Goal: Task Accomplishment & Management: Complete application form

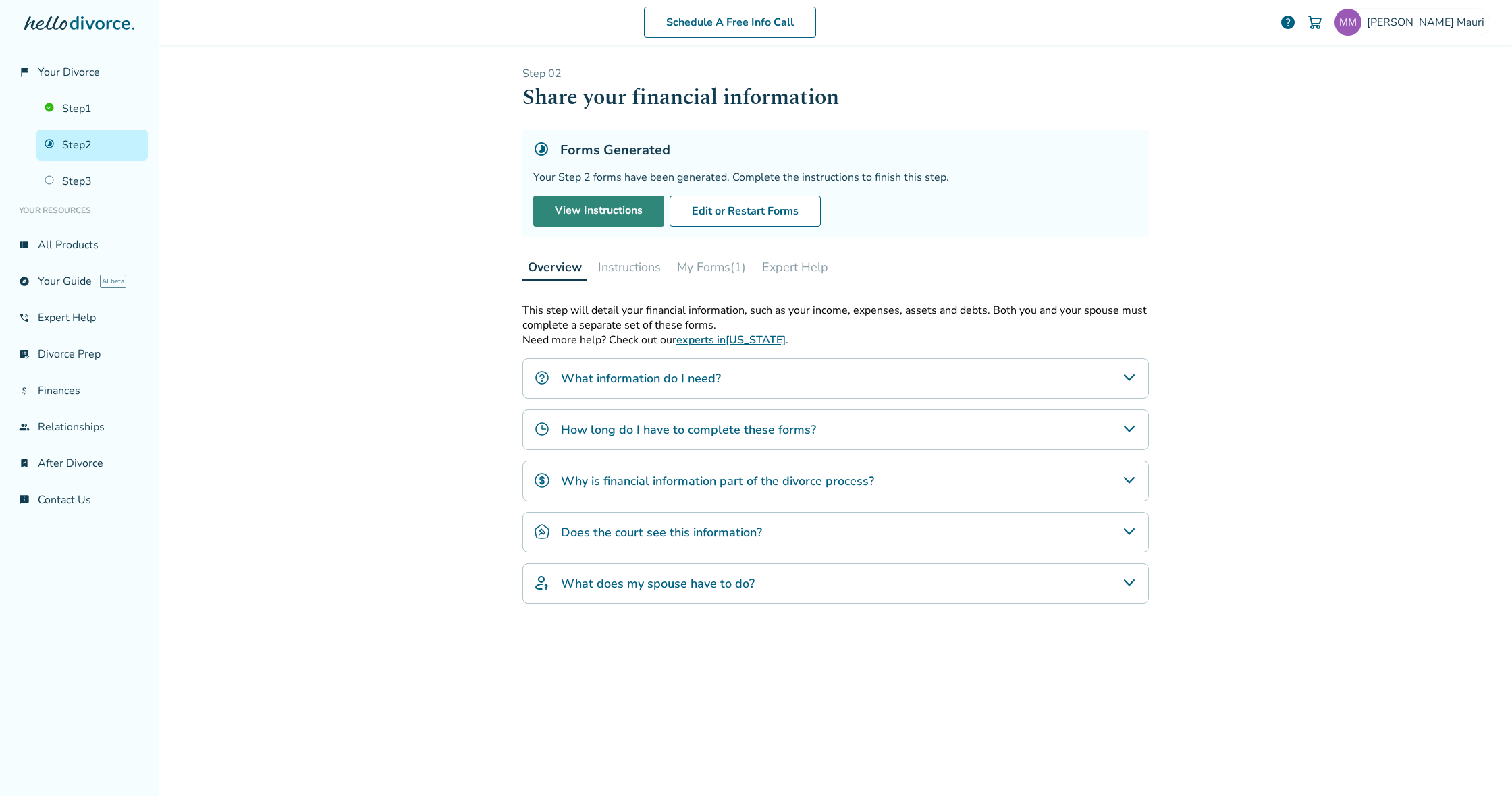
click at [609, 215] on link "View Instructions" at bounding box center [599, 211] width 131 height 31
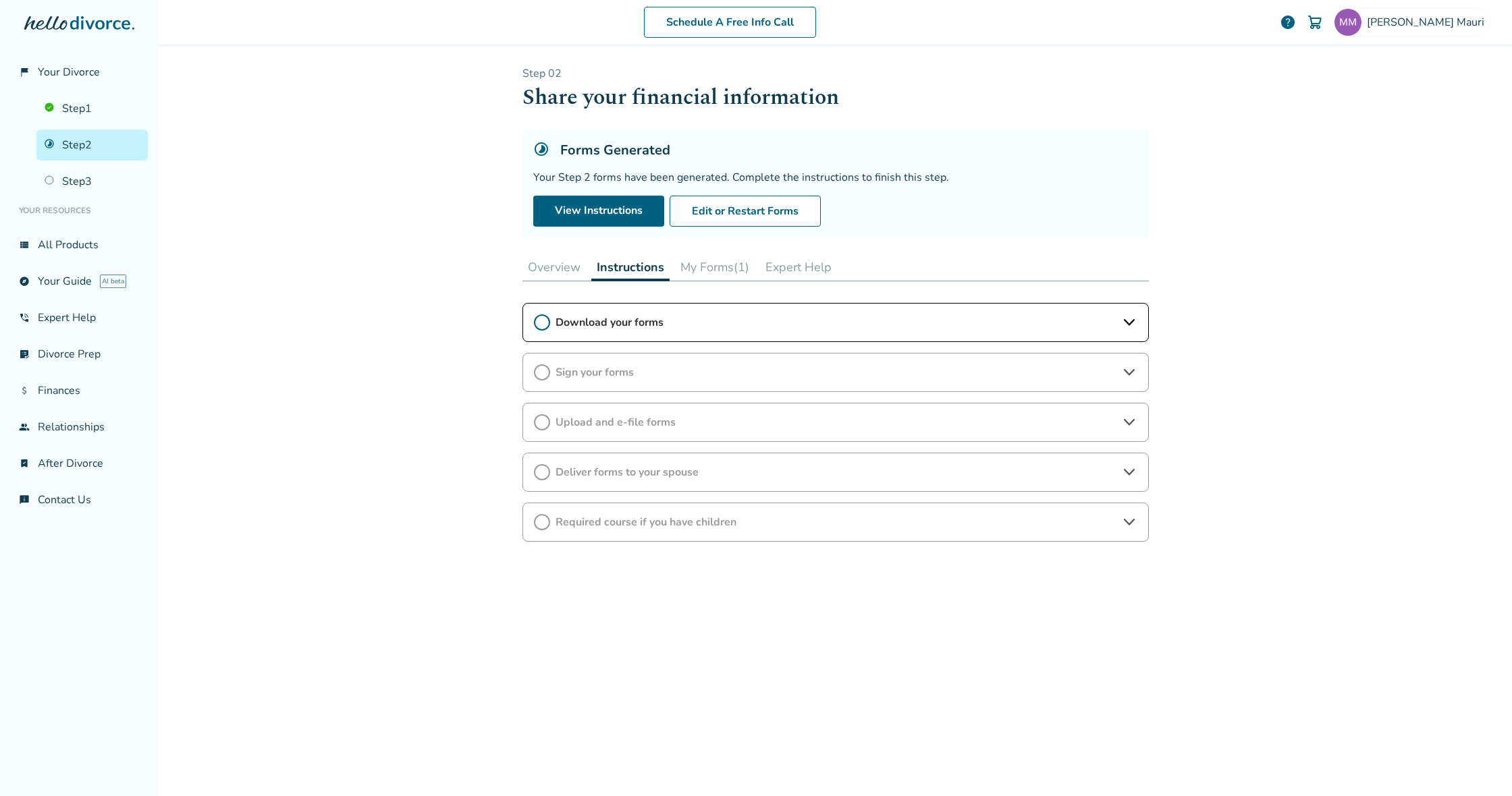
click at [1121, 328] on icon at bounding box center [1129, 323] width 16 height 16
click at [546, 389] on span "I have completed this step." at bounding box center [612, 390] width 156 height 21
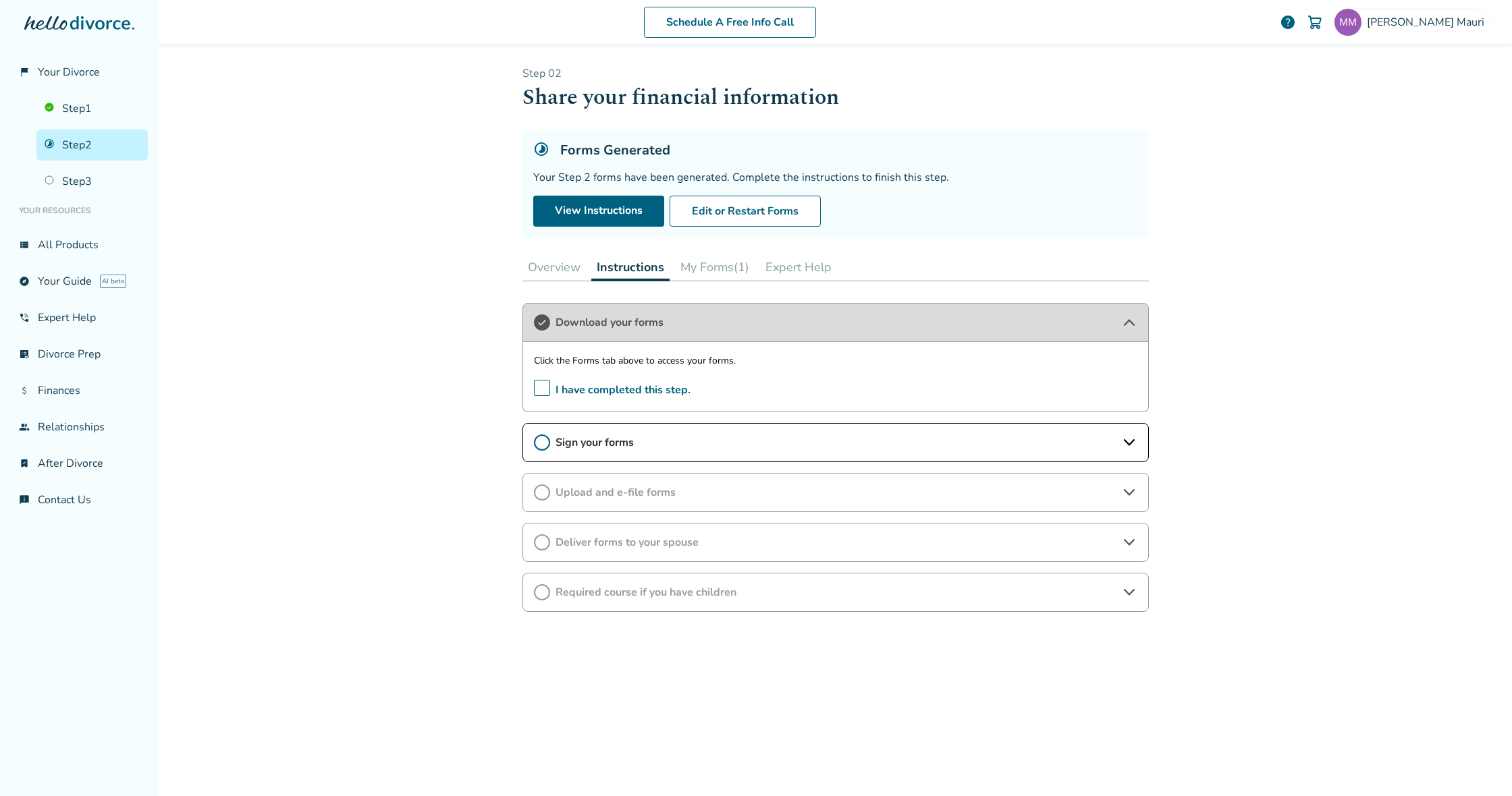
click at [1136, 445] on icon at bounding box center [1129, 442] width 16 height 16
drag, startPoint x: 544, startPoint y: 509, endPoint x: 543, endPoint y: 494, distance: 15.0
click at [544, 509] on span "I have completed this step." at bounding box center [612, 511] width 156 height 21
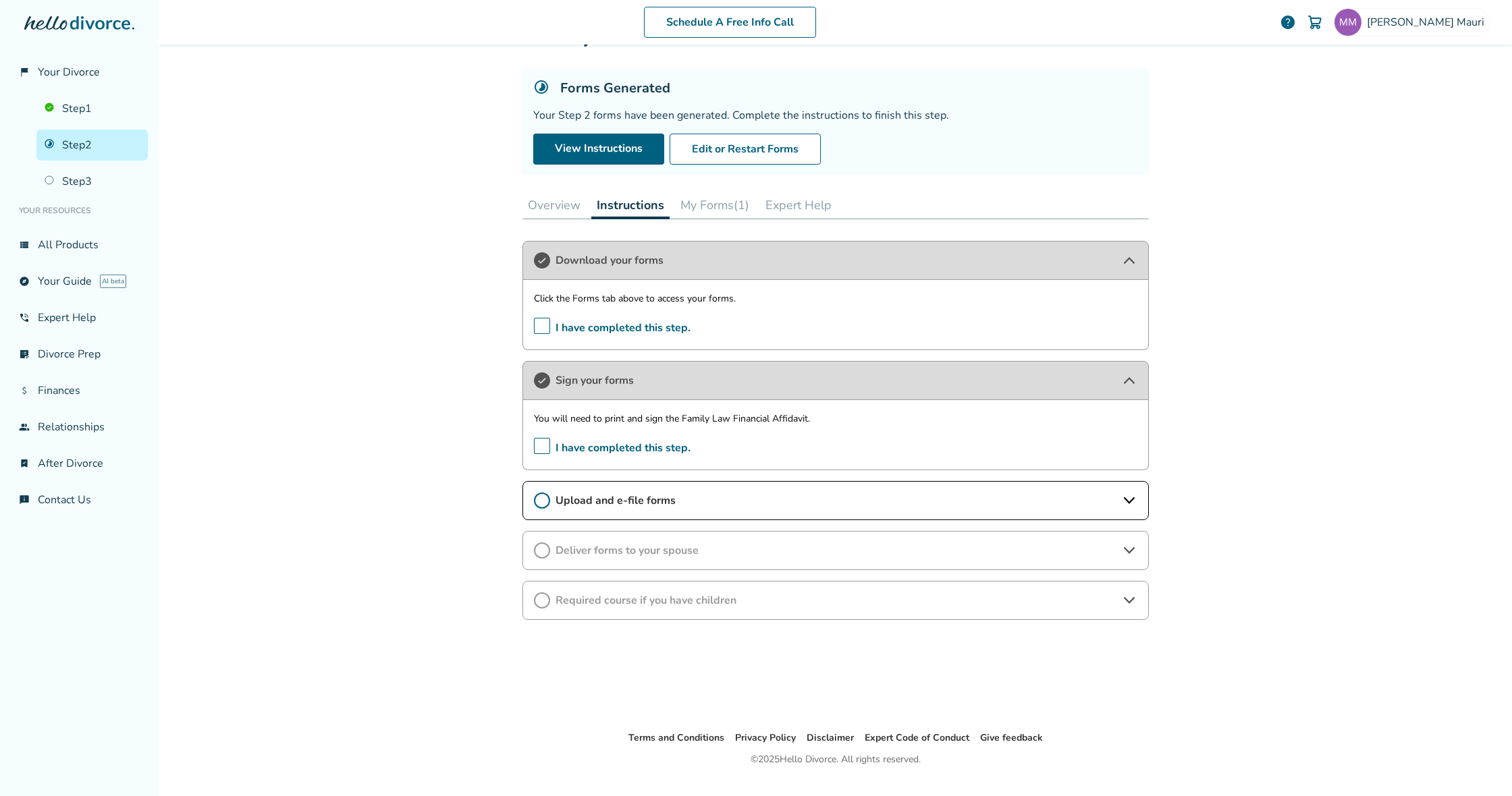
scroll to position [76, 0]
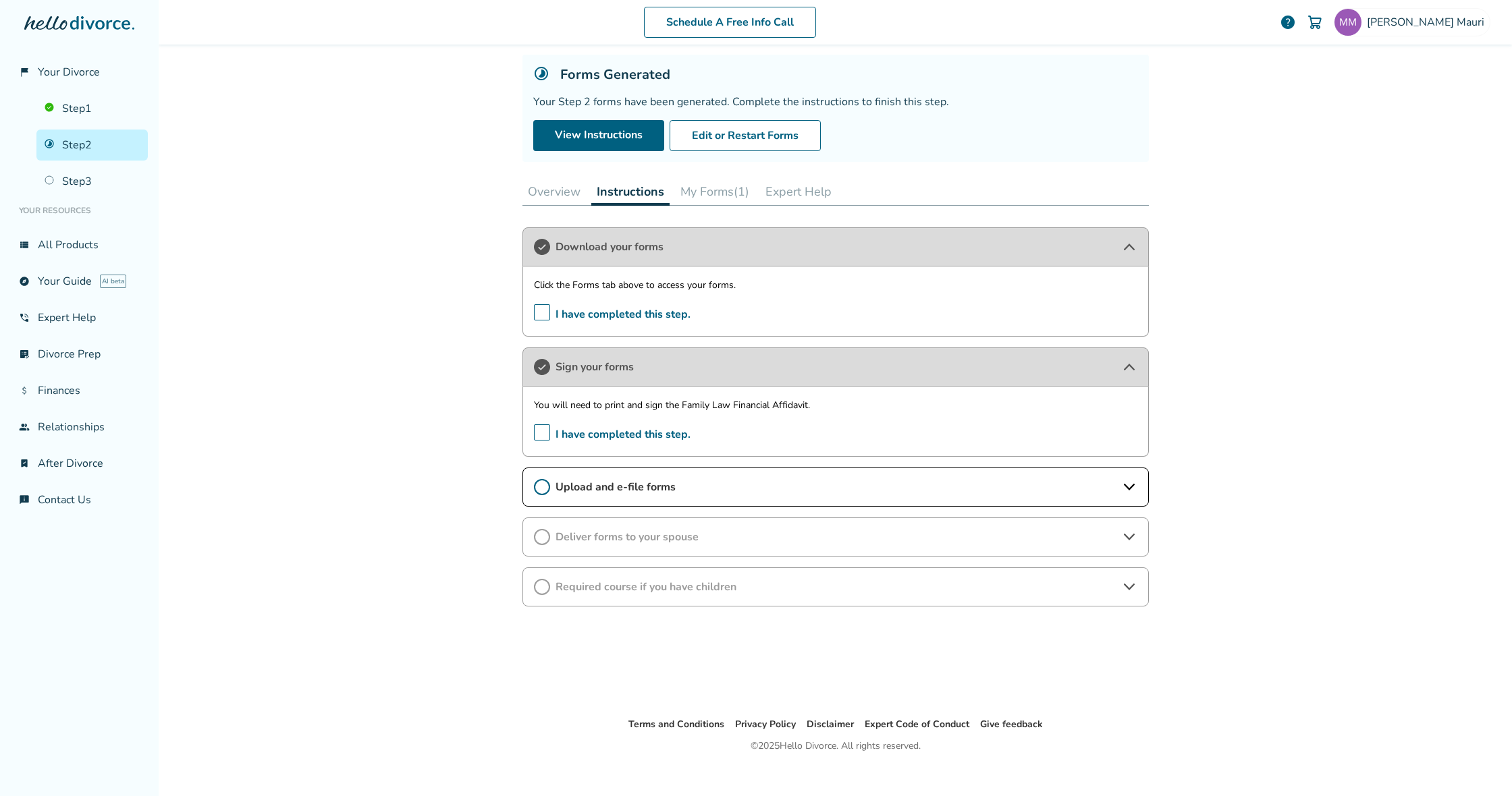
click at [1133, 486] on icon at bounding box center [1129, 487] width 11 height 6
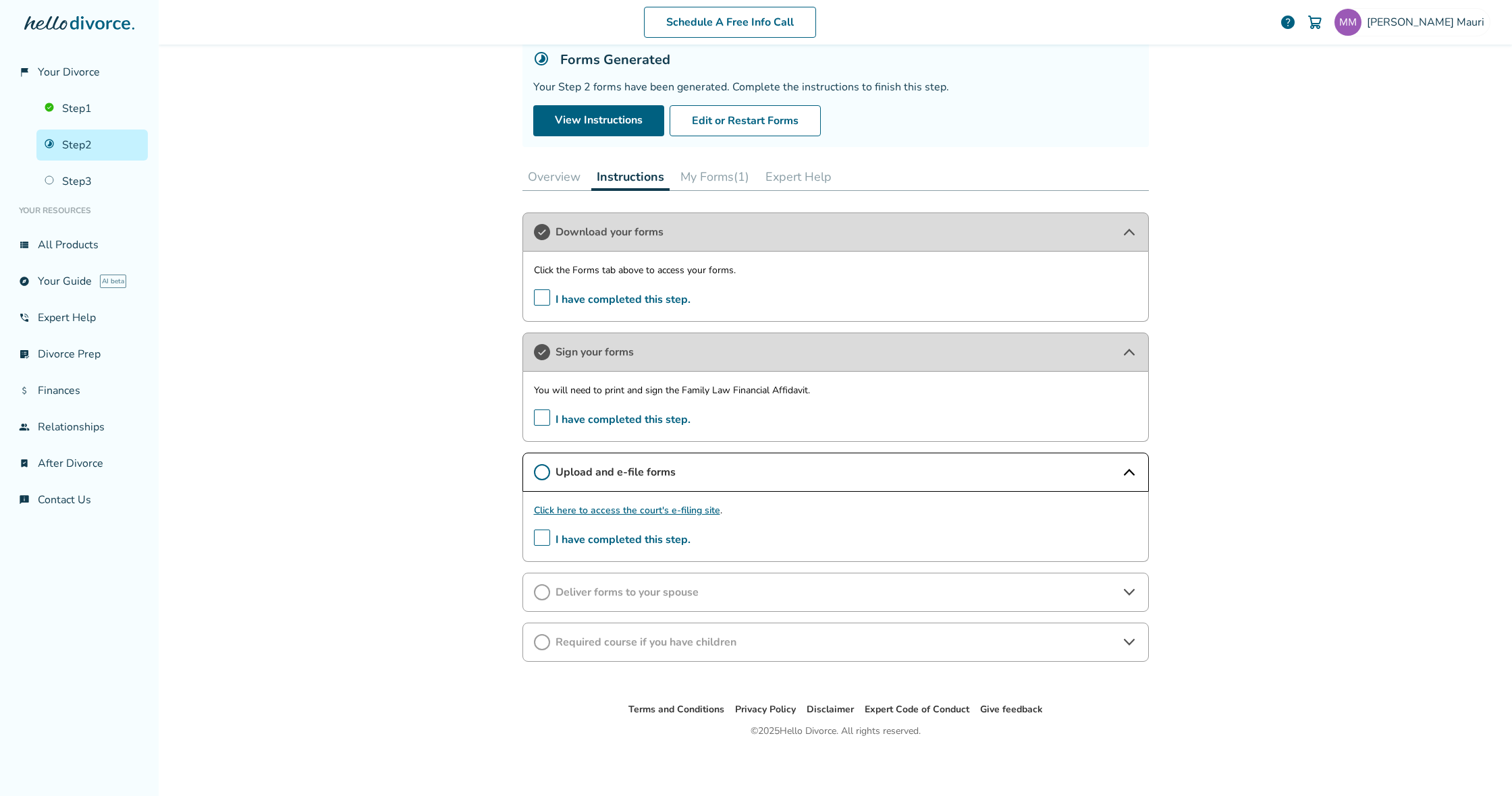
scroll to position [90, 0]
click at [607, 231] on span "Download your forms" at bounding box center [835, 232] width 560 height 15
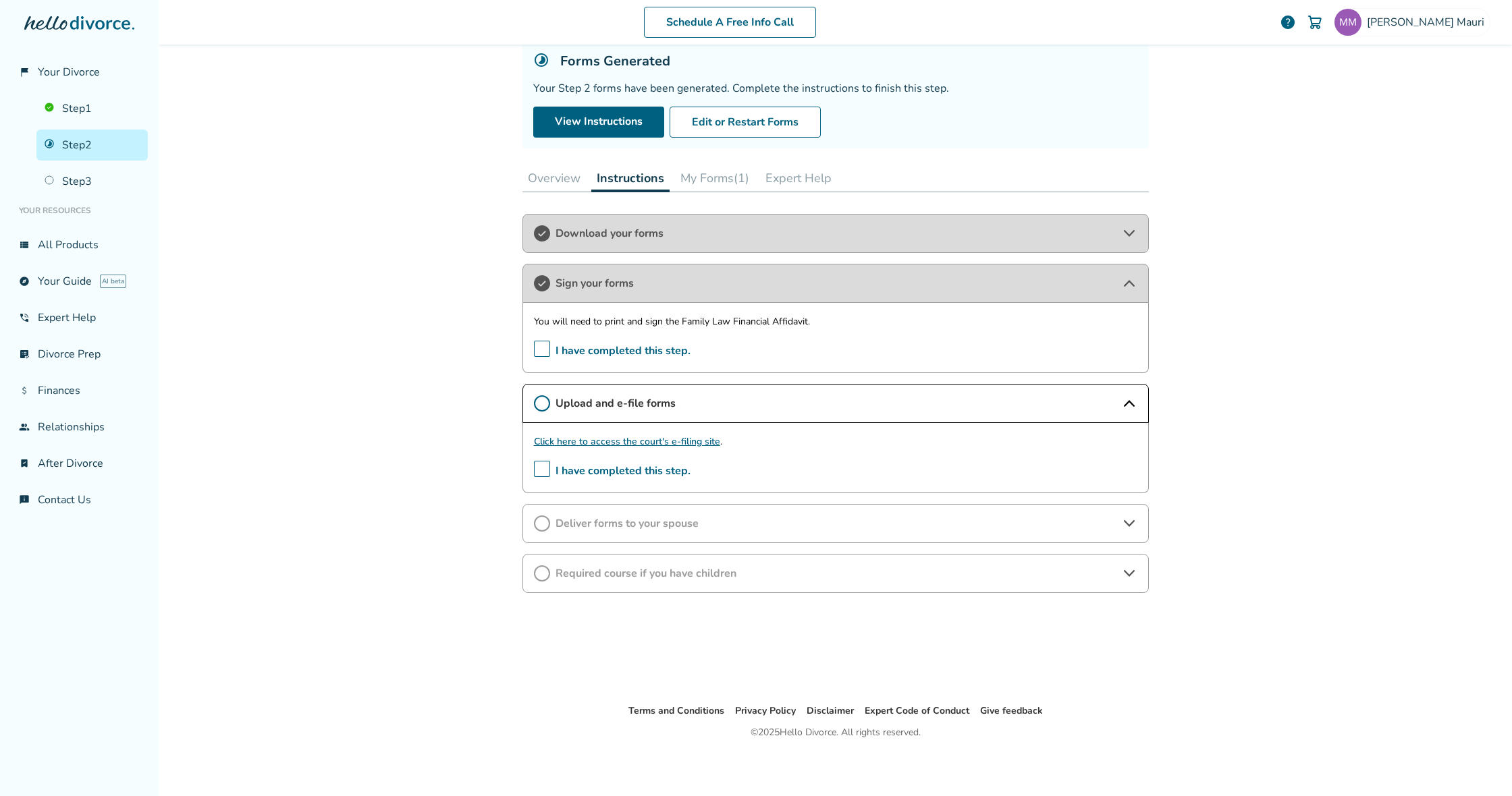
click at [607, 231] on span "Download your forms" at bounding box center [835, 233] width 560 height 15
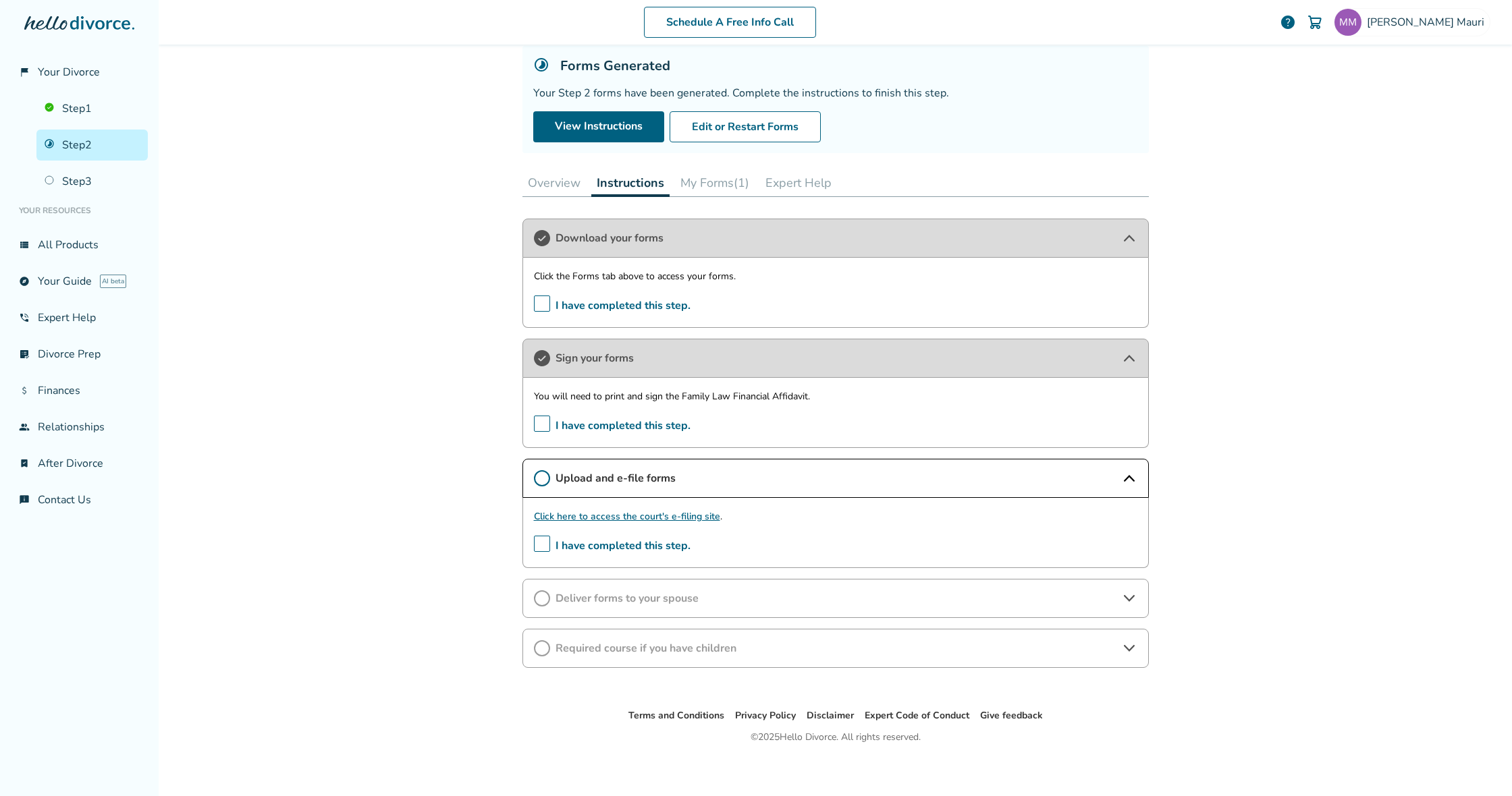
scroll to position [83, 0]
click at [725, 184] on button "My Forms (1)" at bounding box center [715, 184] width 80 height 27
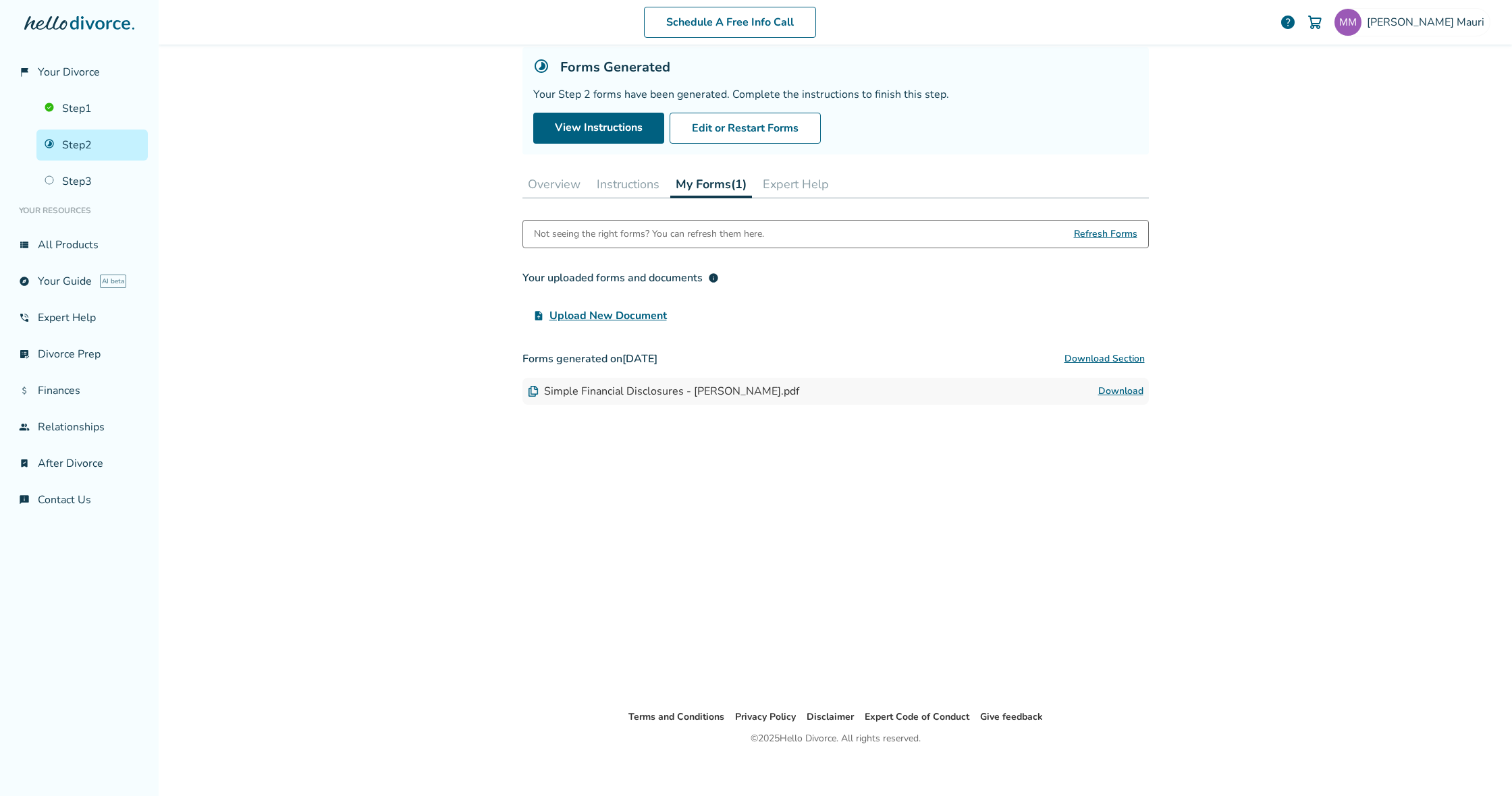
click at [629, 320] on span "Upload New Document" at bounding box center [607, 316] width 117 height 16
click at [0, 0] on input "upload_file Upload New Document" at bounding box center [0, 0] width 0 height 0
click at [1109, 357] on button "Download Section" at bounding box center [1105, 359] width 88 height 27
click at [634, 192] on button "Instructions" at bounding box center [628, 184] width 73 height 27
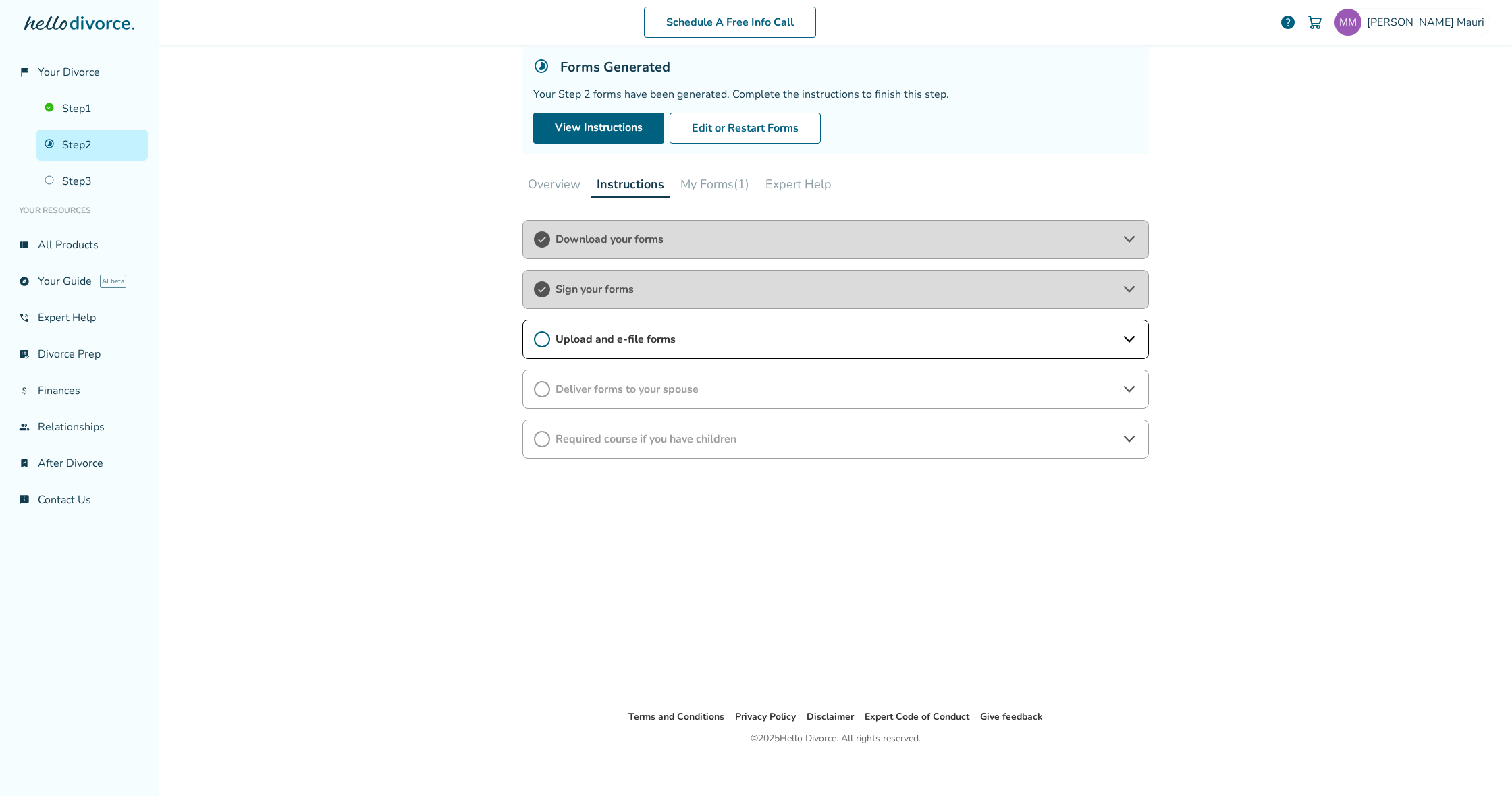
click at [1141, 340] on div "Upload and e-file forms" at bounding box center [836, 339] width 626 height 39
click at [695, 461] on span "Deliver forms to your spouse" at bounding box center [835, 459] width 560 height 15
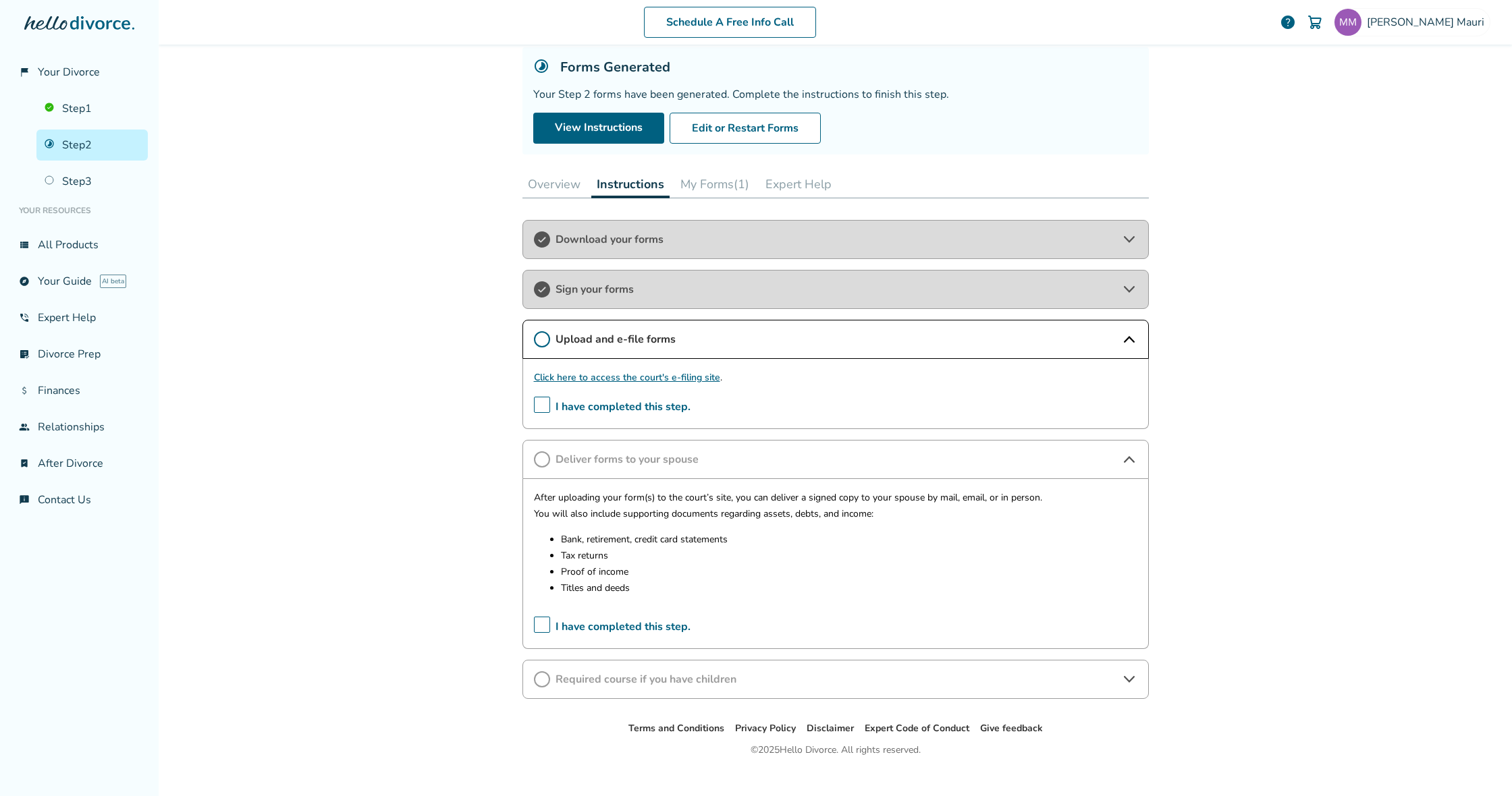
click at [545, 625] on span "I have completed this step." at bounding box center [612, 627] width 156 height 21
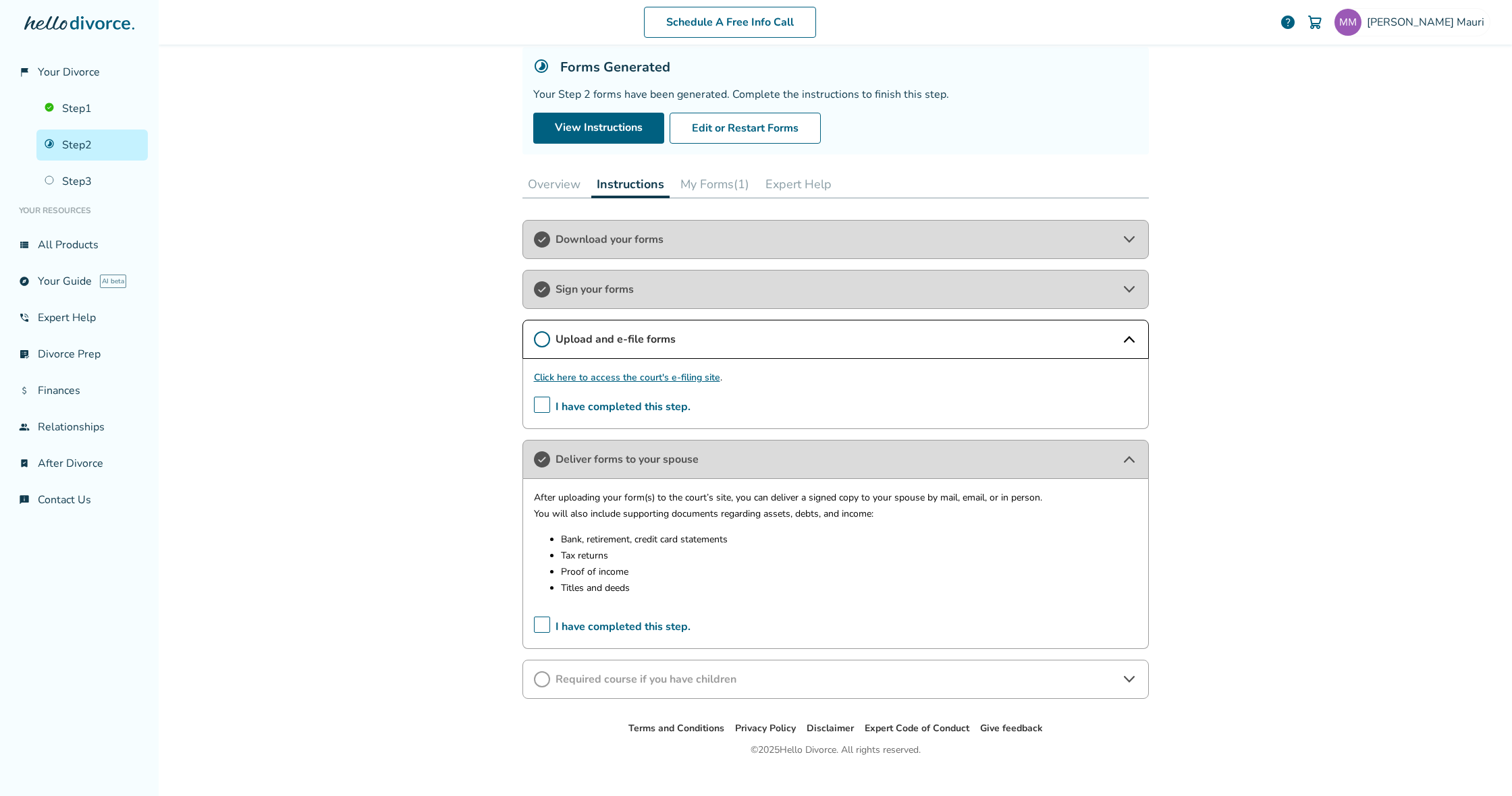
click at [708, 677] on span "Required course if you have children" at bounding box center [835, 680] width 560 height 15
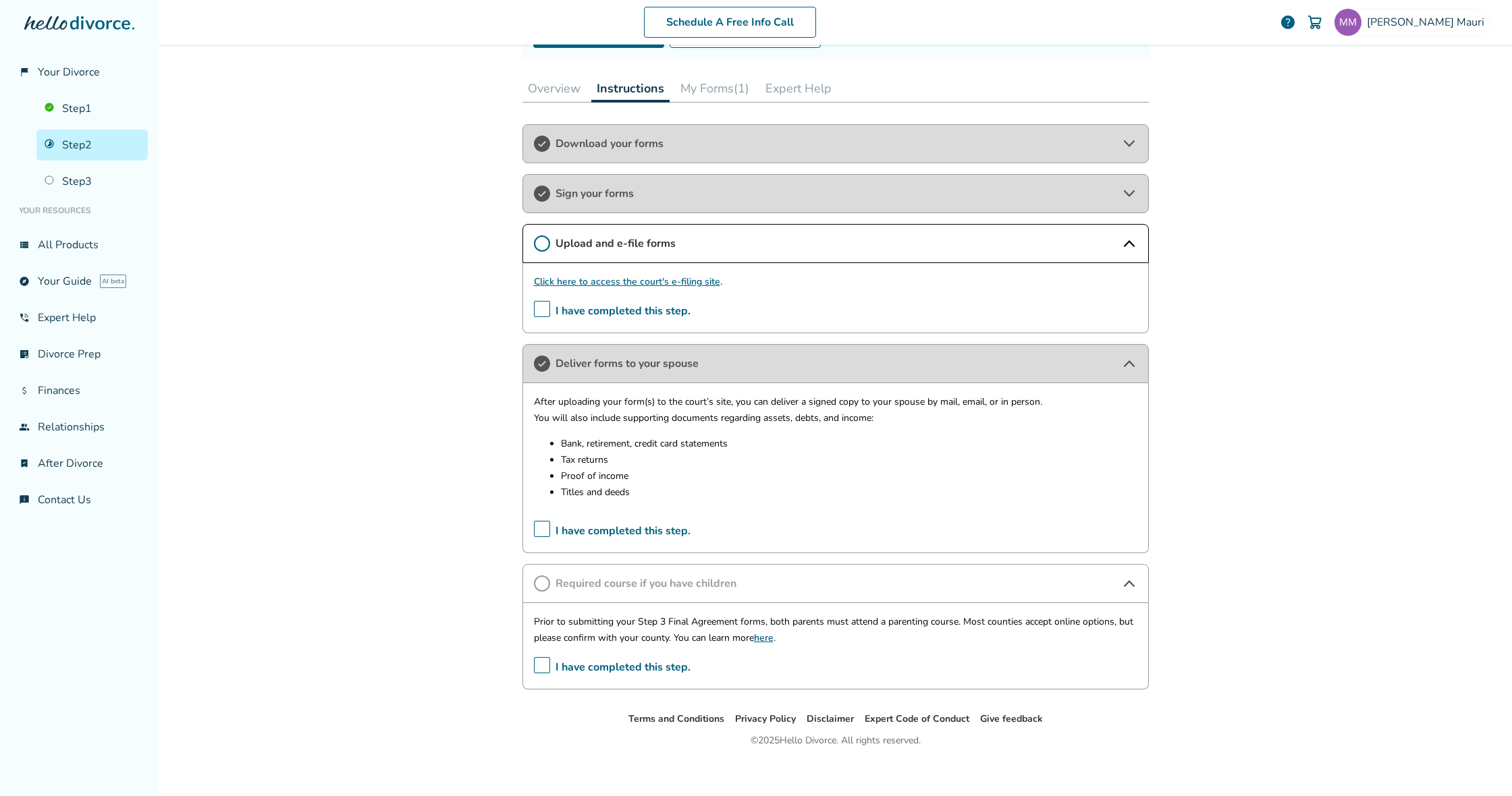
scroll to position [181, 0]
click at [762, 637] on link "here" at bounding box center [764, 636] width 20 height 13
